Goal: Transaction & Acquisition: Purchase product/service

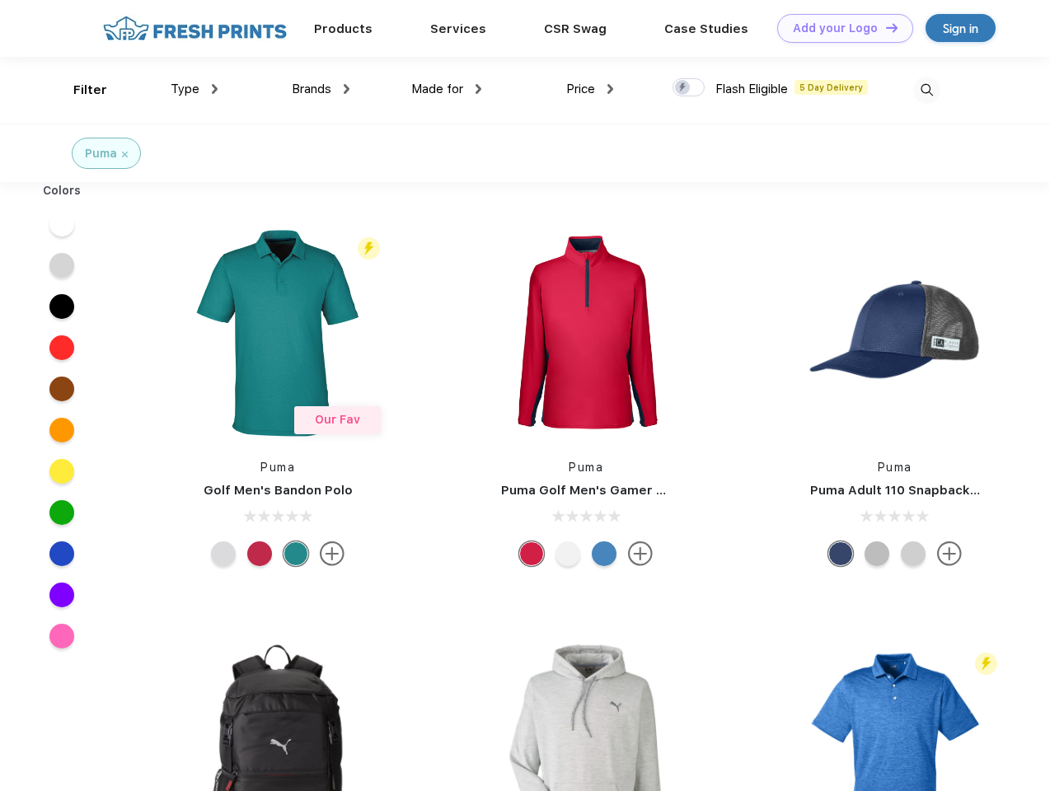
click at [839, 28] on link "Add your Logo Design Tool" at bounding box center [845, 28] width 136 height 29
click at [0, 0] on div "Design Tool" at bounding box center [0, 0] width 0 height 0
click at [885, 27] on link "Add your Logo Design Tool" at bounding box center [845, 28] width 136 height 29
click at [79, 90] on div "Filter" at bounding box center [90, 90] width 34 height 19
click at [195, 89] on span "Type" at bounding box center [185, 89] width 29 height 15
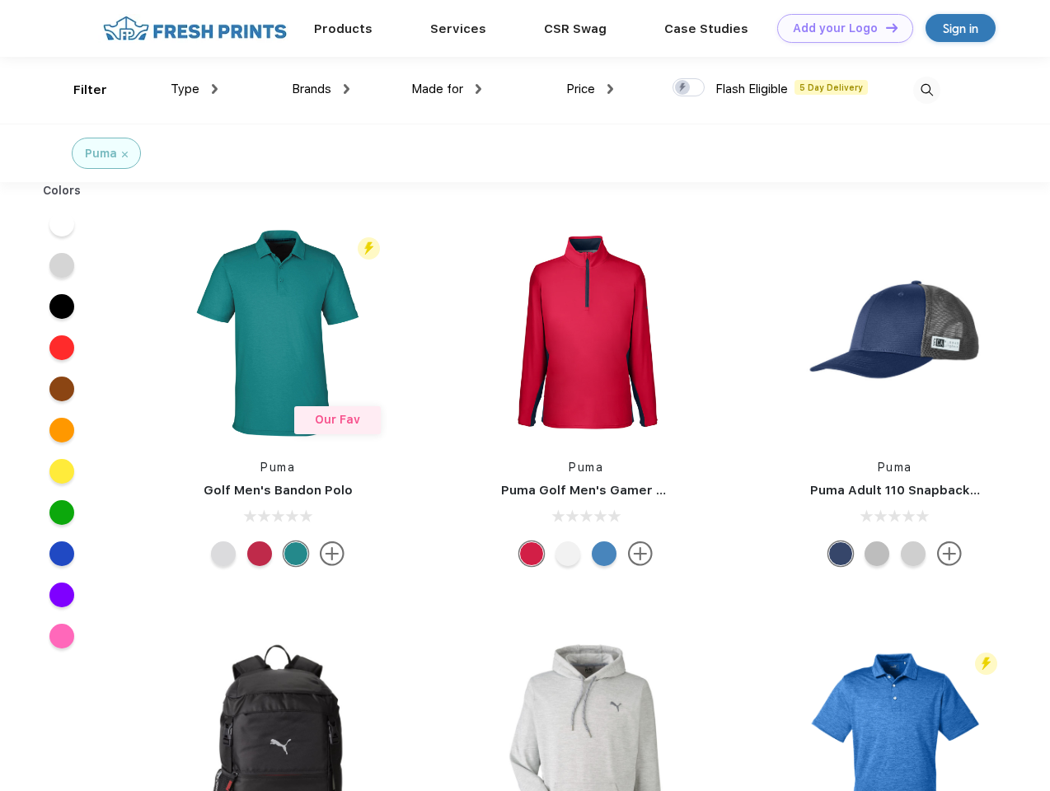
click at [321, 89] on span "Brands" at bounding box center [312, 89] width 40 height 15
click at [447, 89] on span "Made for" at bounding box center [437, 89] width 52 height 15
click at [590, 89] on span "Price" at bounding box center [580, 89] width 29 height 15
click at [689, 88] on div at bounding box center [689, 87] width 32 height 18
click at [683, 88] on input "checkbox" at bounding box center [678, 82] width 11 height 11
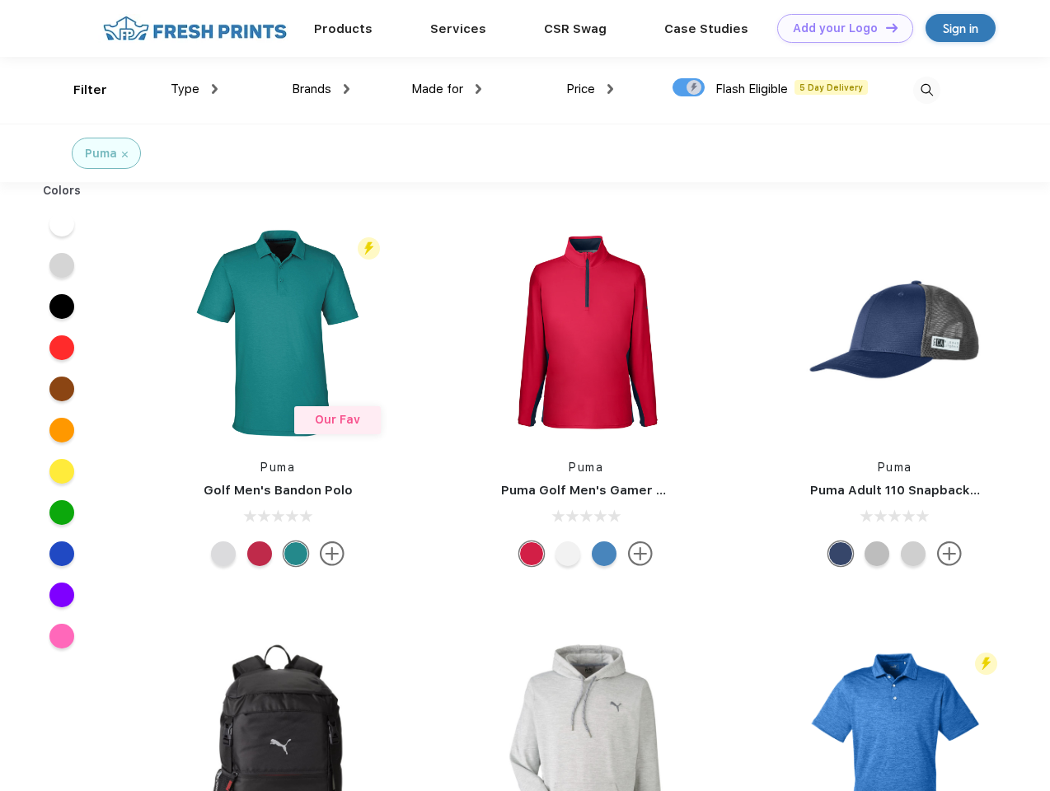
click at [927, 90] on img at bounding box center [927, 90] width 27 height 27
